Goal: Information Seeking & Learning: Learn about a topic

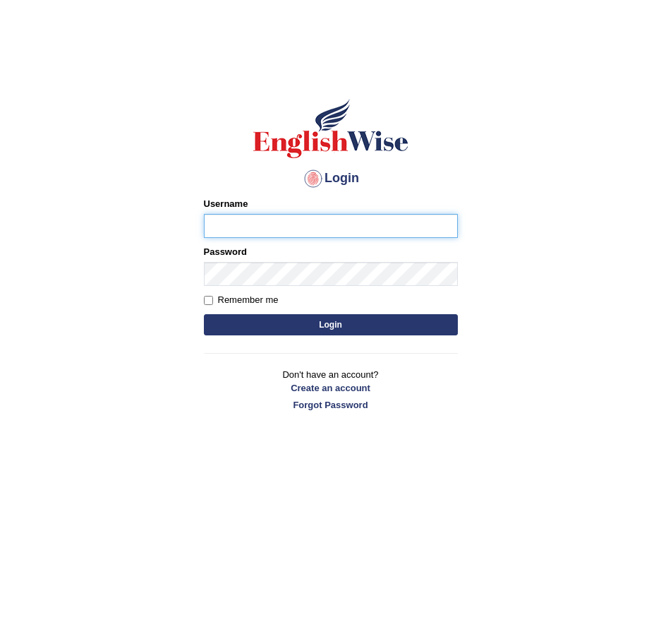
type input "aryasmarika"
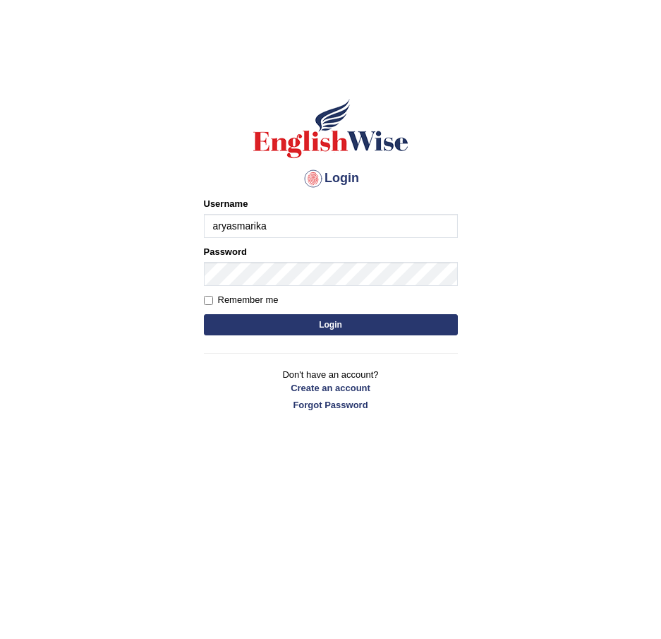
click at [344, 324] on button "Login" at bounding box center [331, 324] width 254 height 21
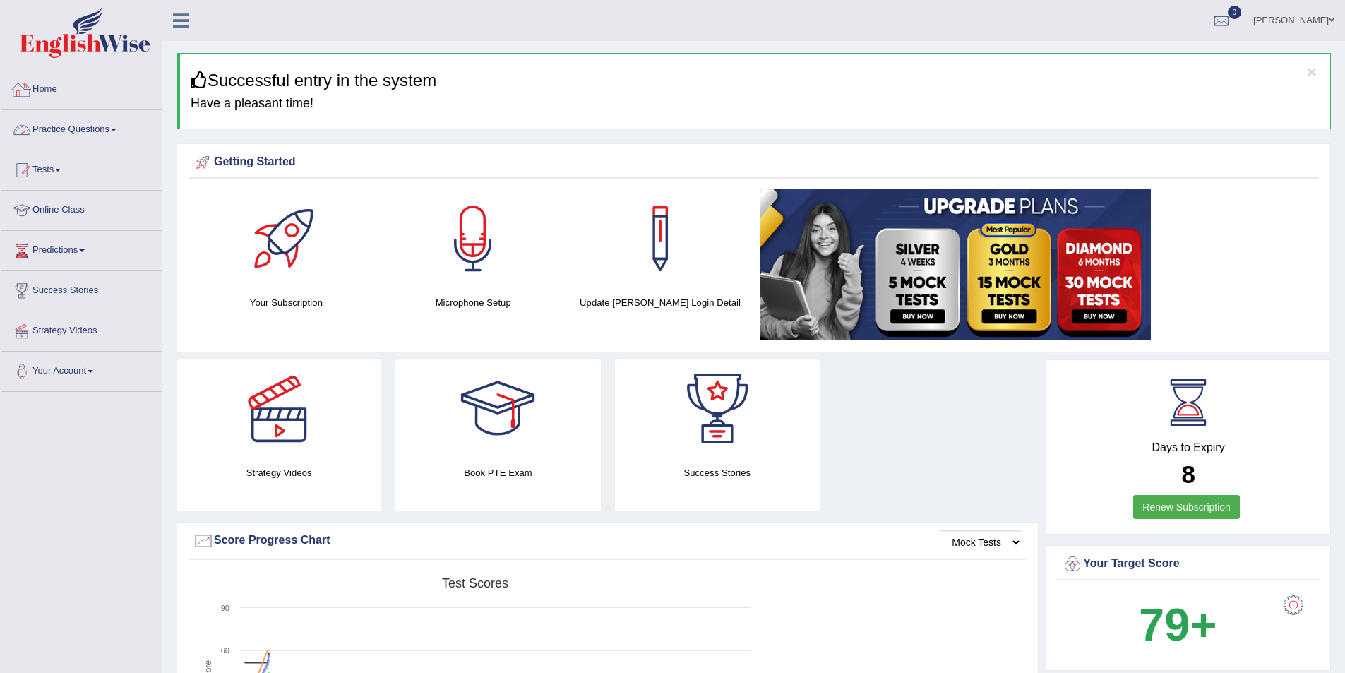
click at [97, 134] on link "Practice Questions" at bounding box center [81, 127] width 161 height 35
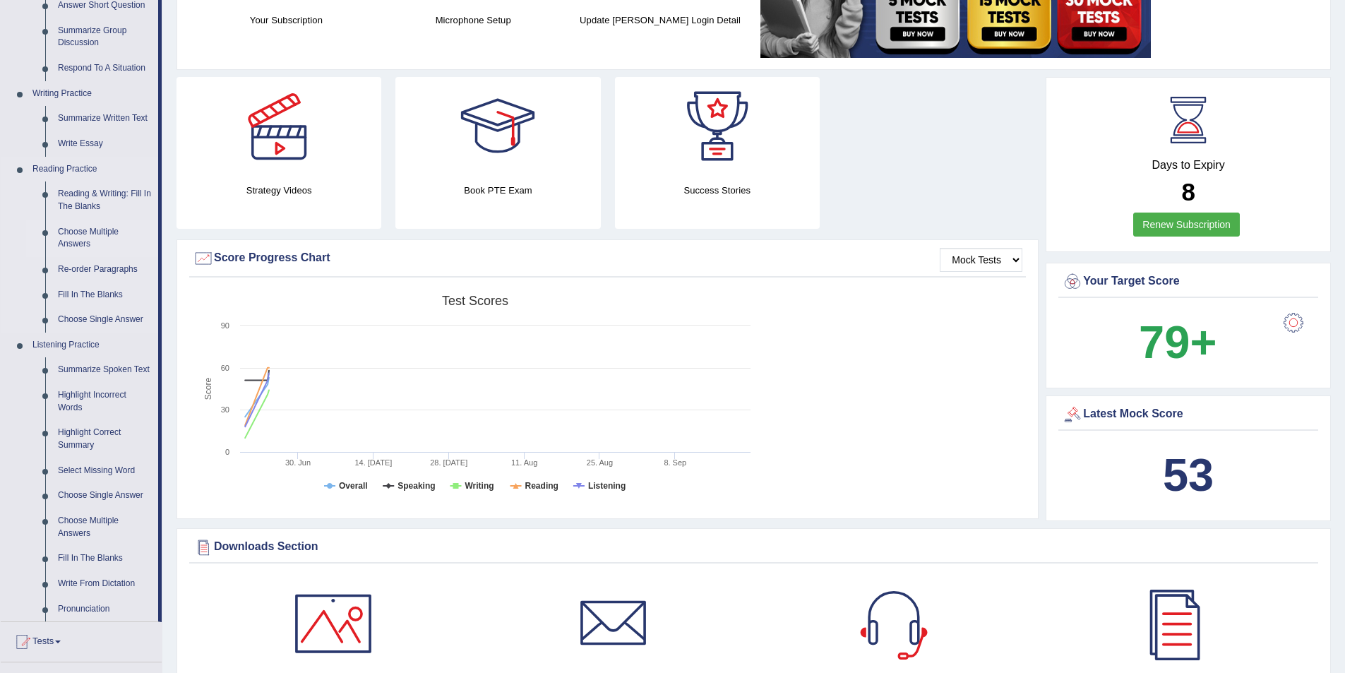
scroll to position [212, 0]
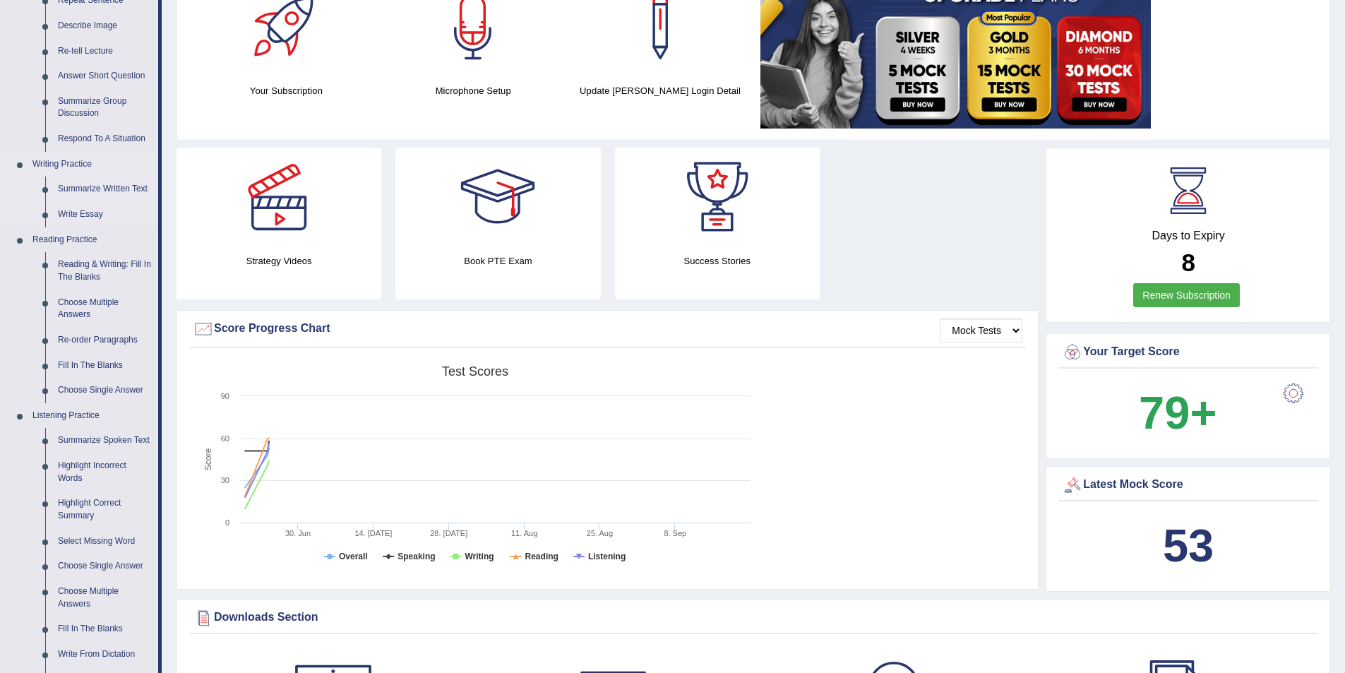
click at [65, 163] on link "Writing Practice" at bounding box center [92, 164] width 132 height 25
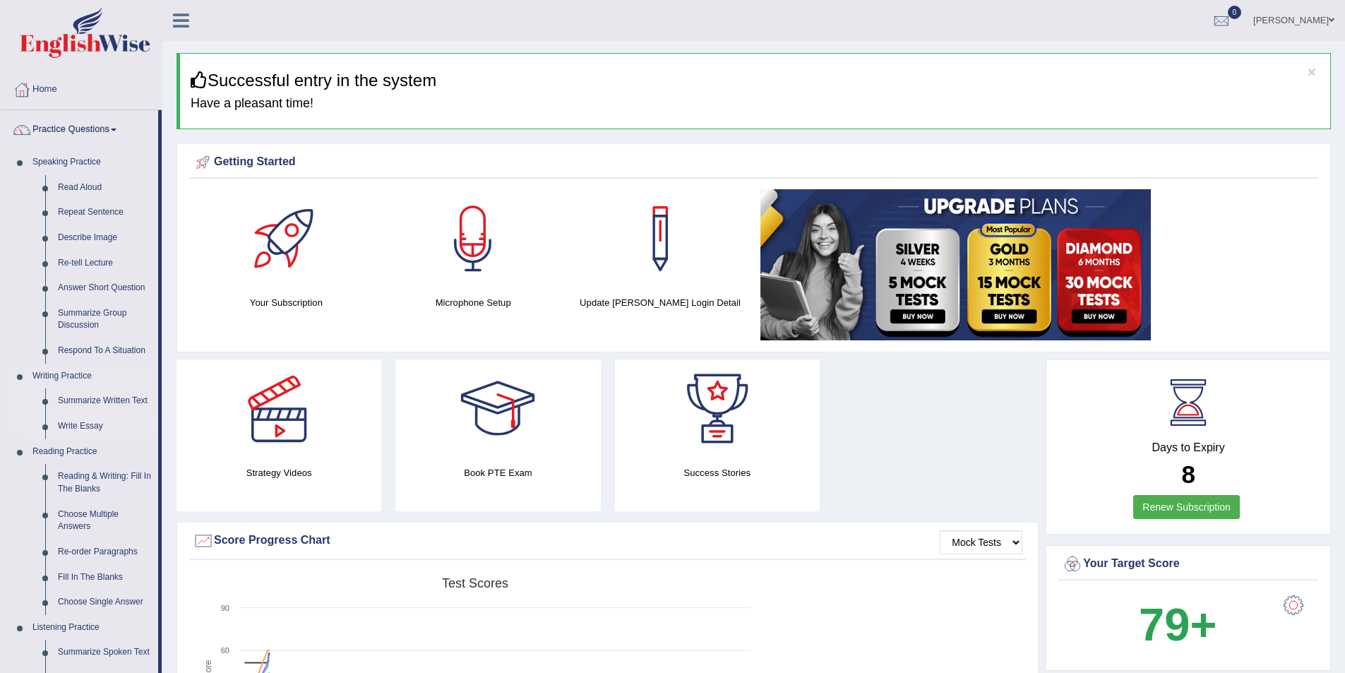
click at [80, 425] on link "Write Essay" at bounding box center [105, 426] width 107 height 25
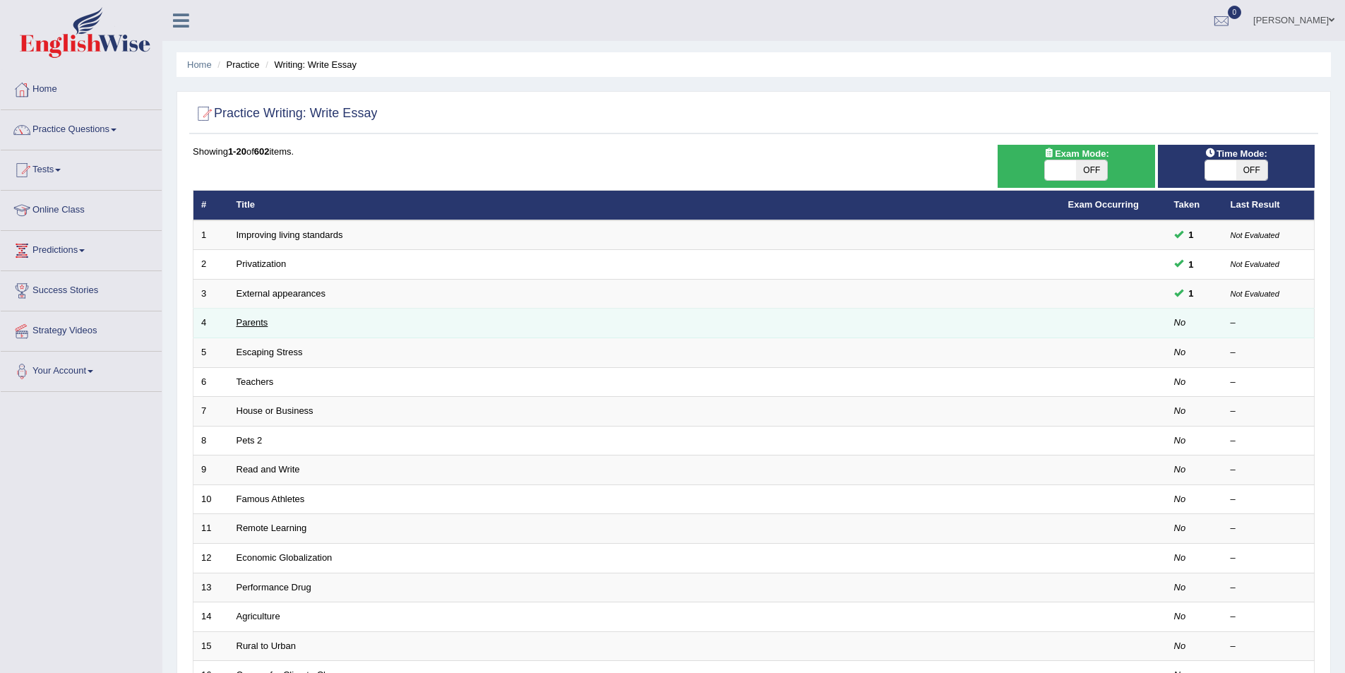
click at [252, 323] on link "Parents" at bounding box center [252, 322] width 32 height 11
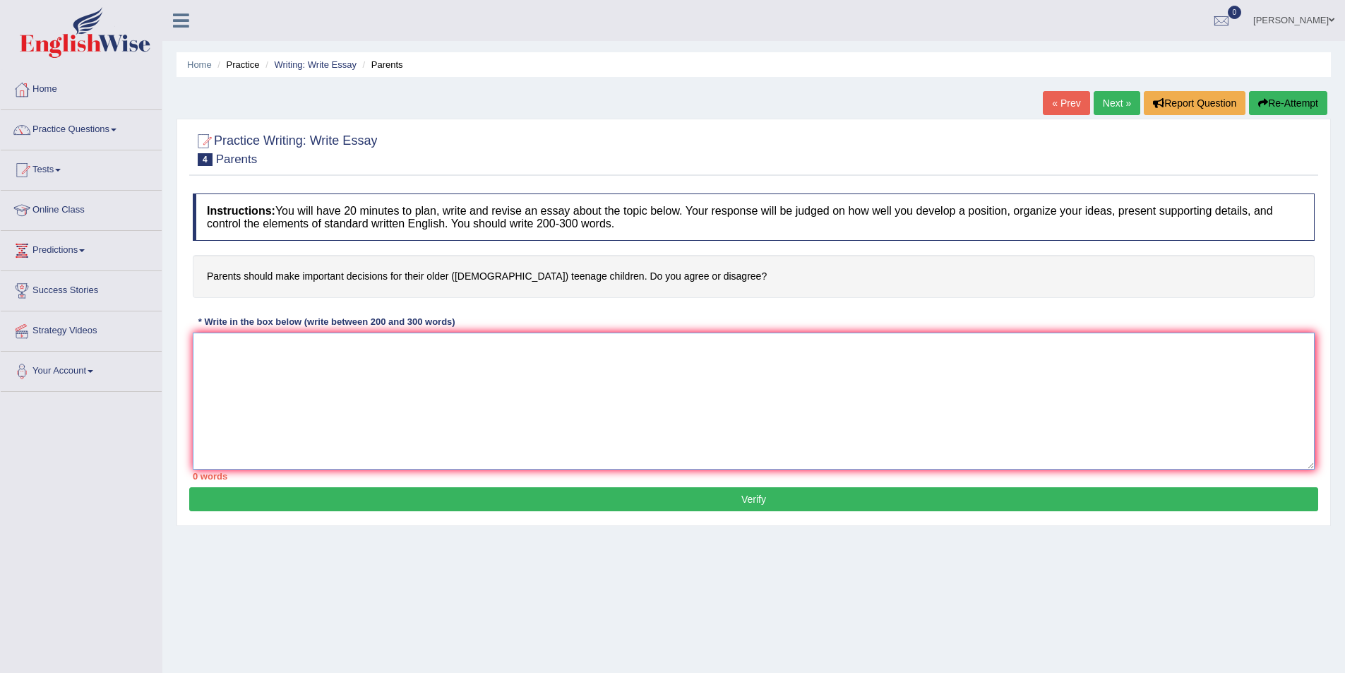
click at [234, 352] on textarea at bounding box center [754, 400] width 1122 height 137
click at [321, 347] on textarea "The increasing influence of making decisions for their" at bounding box center [754, 400] width 1122 height 137
click at [485, 345] on textarea "The increasing influence of parents making decisions for their" at bounding box center [754, 400] width 1122 height 137
click at [603, 353] on textarea "The increasing influence of parents making decisions for their older ([DEMOGRAP…" at bounding box center [754, 400] width 1122 height 137
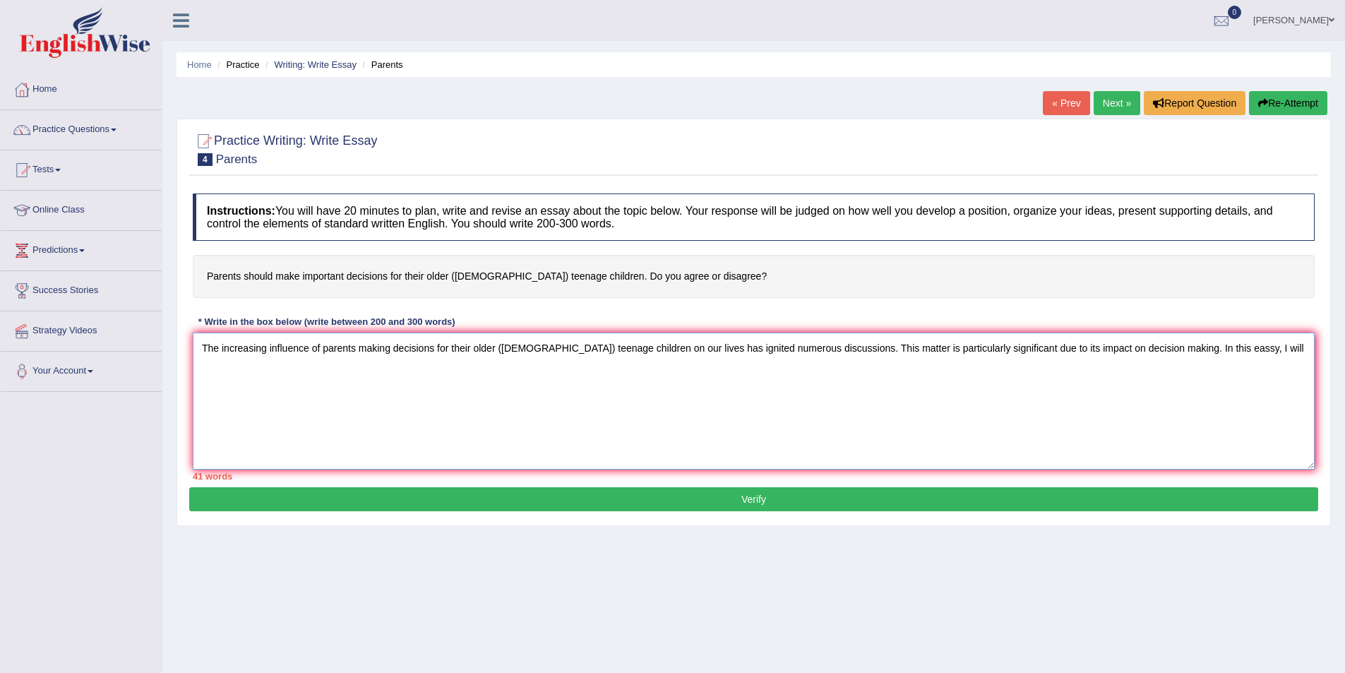
drag, startPoint x: 1187, startPoint y: 346, endPoint x: 1117, endPoint y: 356, distance: 70.6
click at [1117, 356] on textarea "The increasing influence of parents making decisions for their older ([DEMOGRAP…" at bounding box center [754, 400] width 1122 height 137
click at [1278, 349] on textarea "The increasing influence of parents making decisions for their older ([DEMOGRAP…" at bounding box center [754, 400] width 1122 height 137
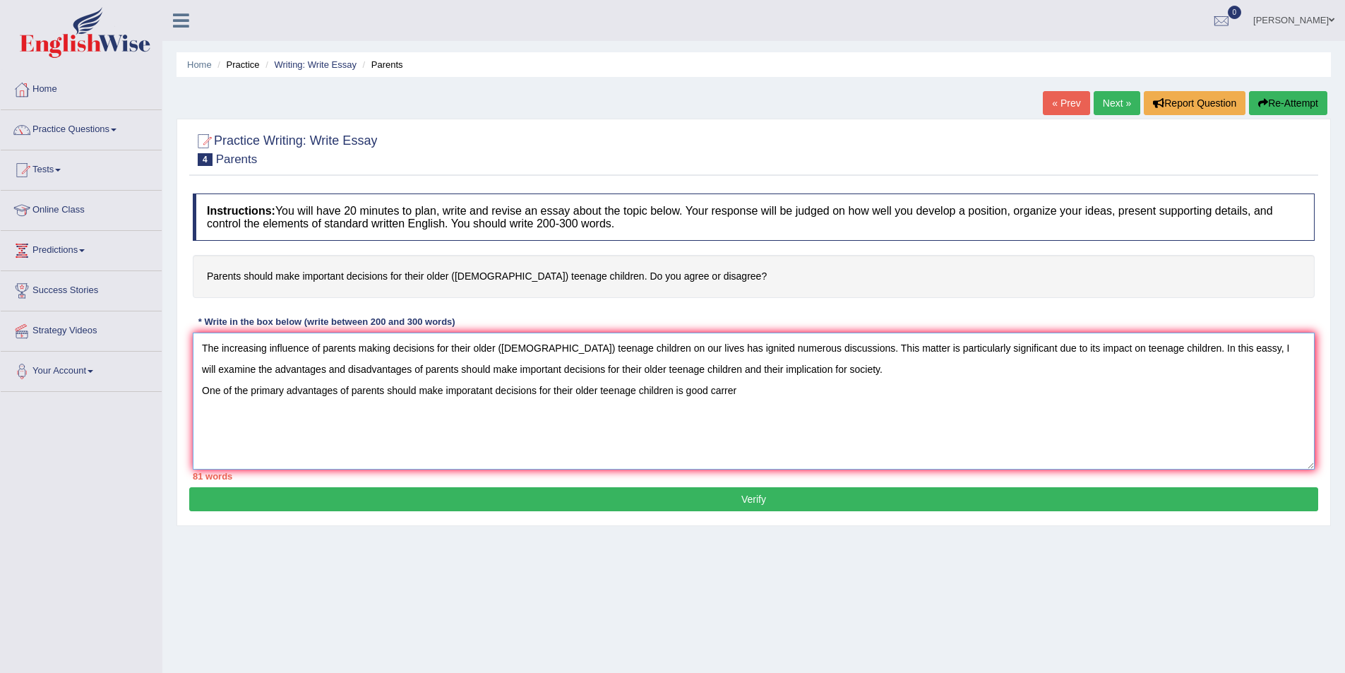
type textarea "The increasing influence of parents making decisions for their older ([DEMOGRAP…"
